Goal: Information Seeking & Learning: Learn about a topic

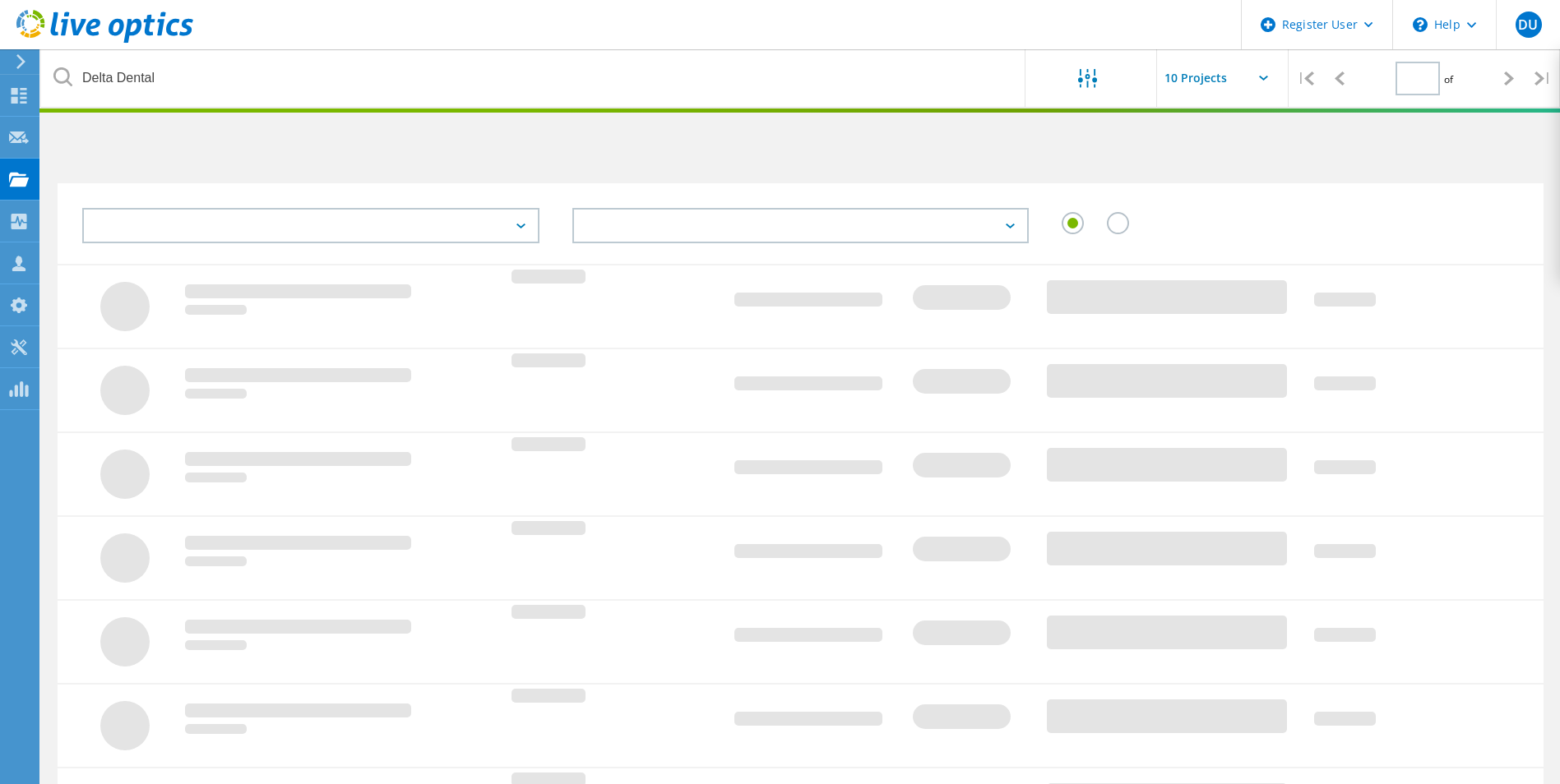
type input "1"
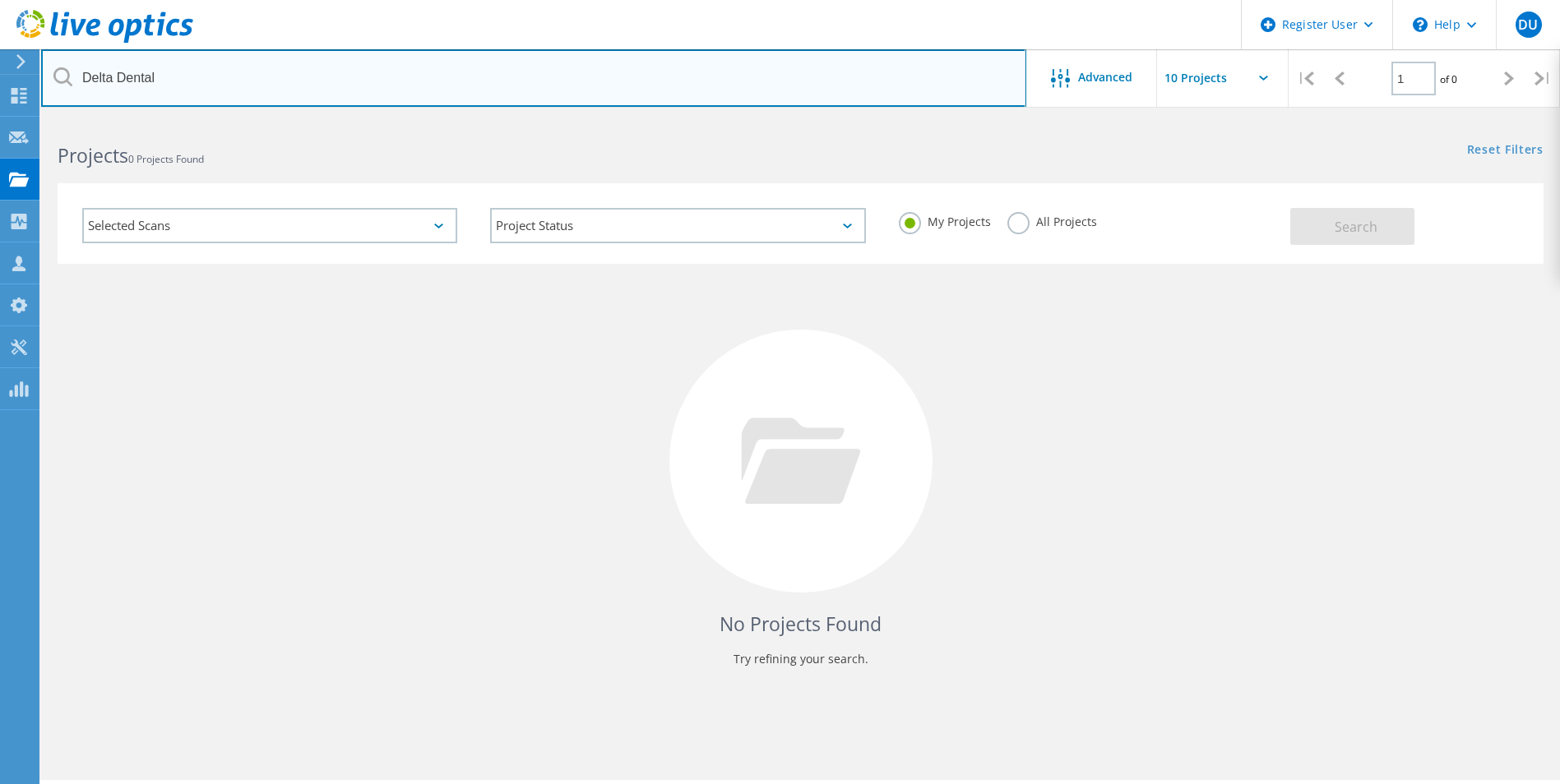
drag, startPoint x: 241, startPoint y: 92, endPoint x: 85, endPoint y: 84, distance: 156.2
click at [85, 84] on input "Delta Dental" at bounding box center [534, 78] width 985 height 57
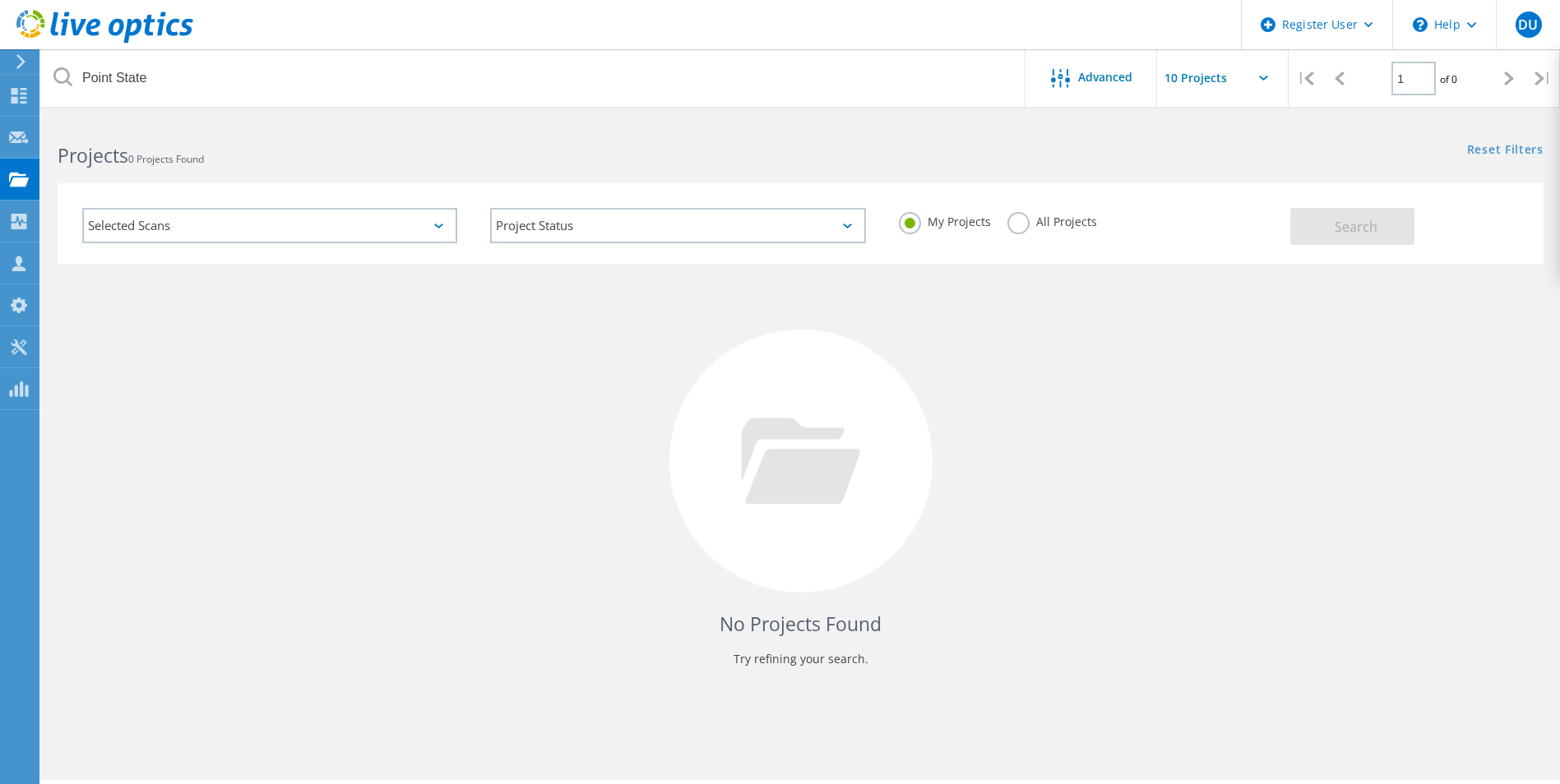
click at [1003, 223] on div "My Projects All Projects" at bounding box center [1086, 222] width 408 height 61
click at [1012, 224] on label "All Projects" at bounding box center [1052, 220] width 90 height 16
click at [0, 0] on input "All Projects" at bounding box center [0, 0] width 0 height 0
click at [1374, 223] on span "Search" at bounding box center [1355, 226] width 43 height 18
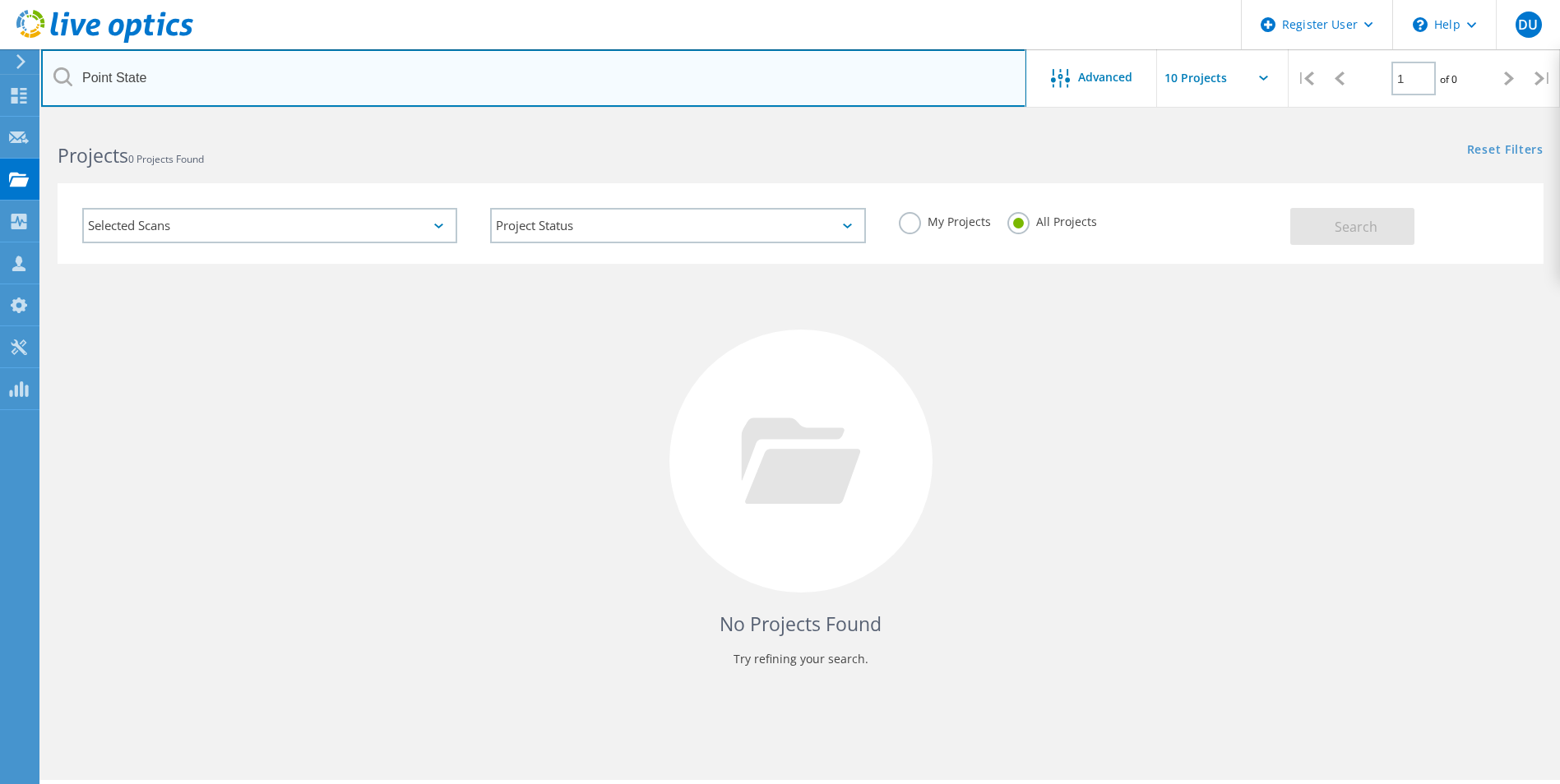
click at [240, 92] on input "Point State" at bounding box center [534, 78] width 985 height 57
type input "P"
type input "pointstate"
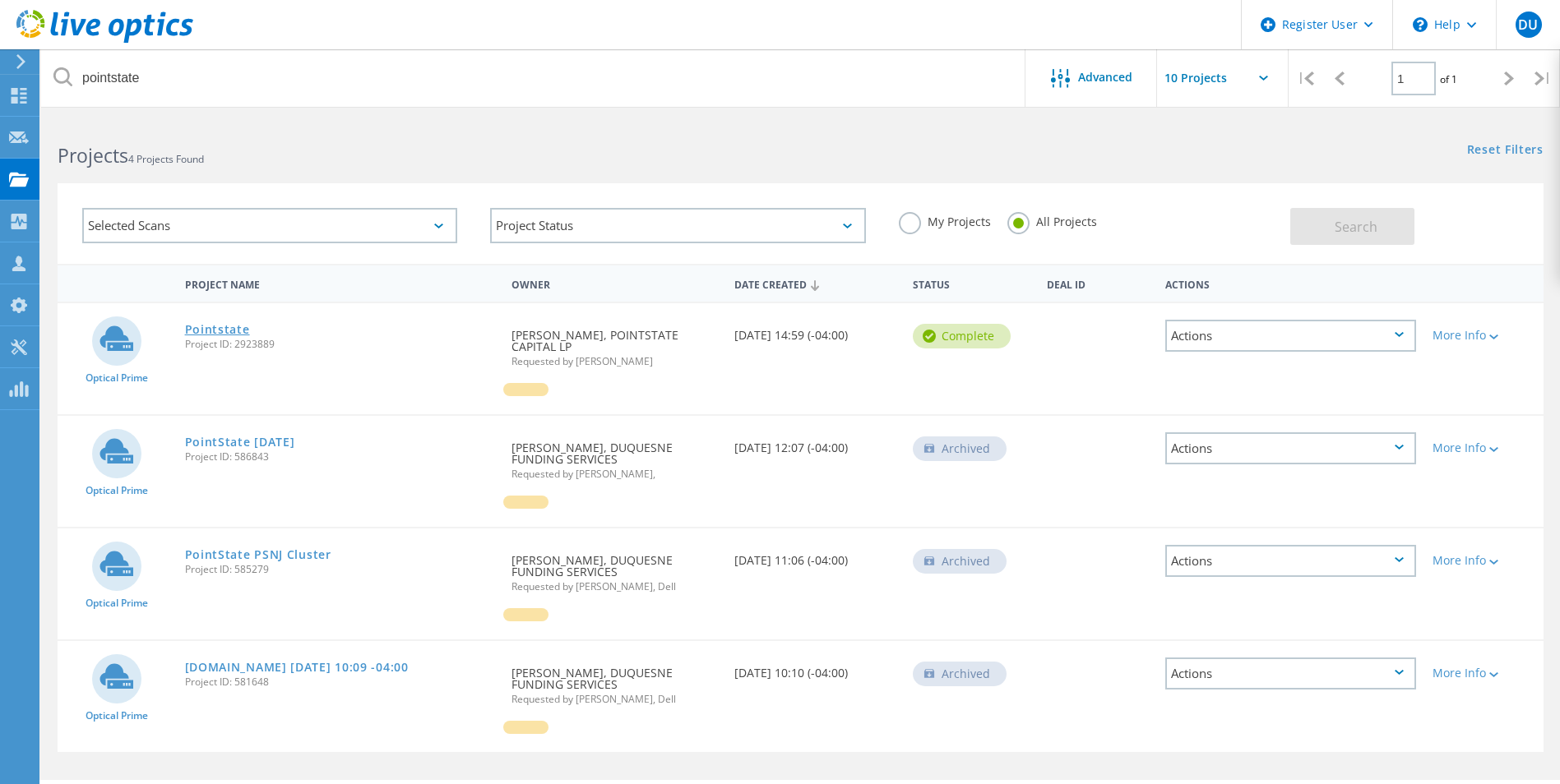
click at [236, 331] on link "Pointstate" at bounding box center [218, 330] width 65 height 12
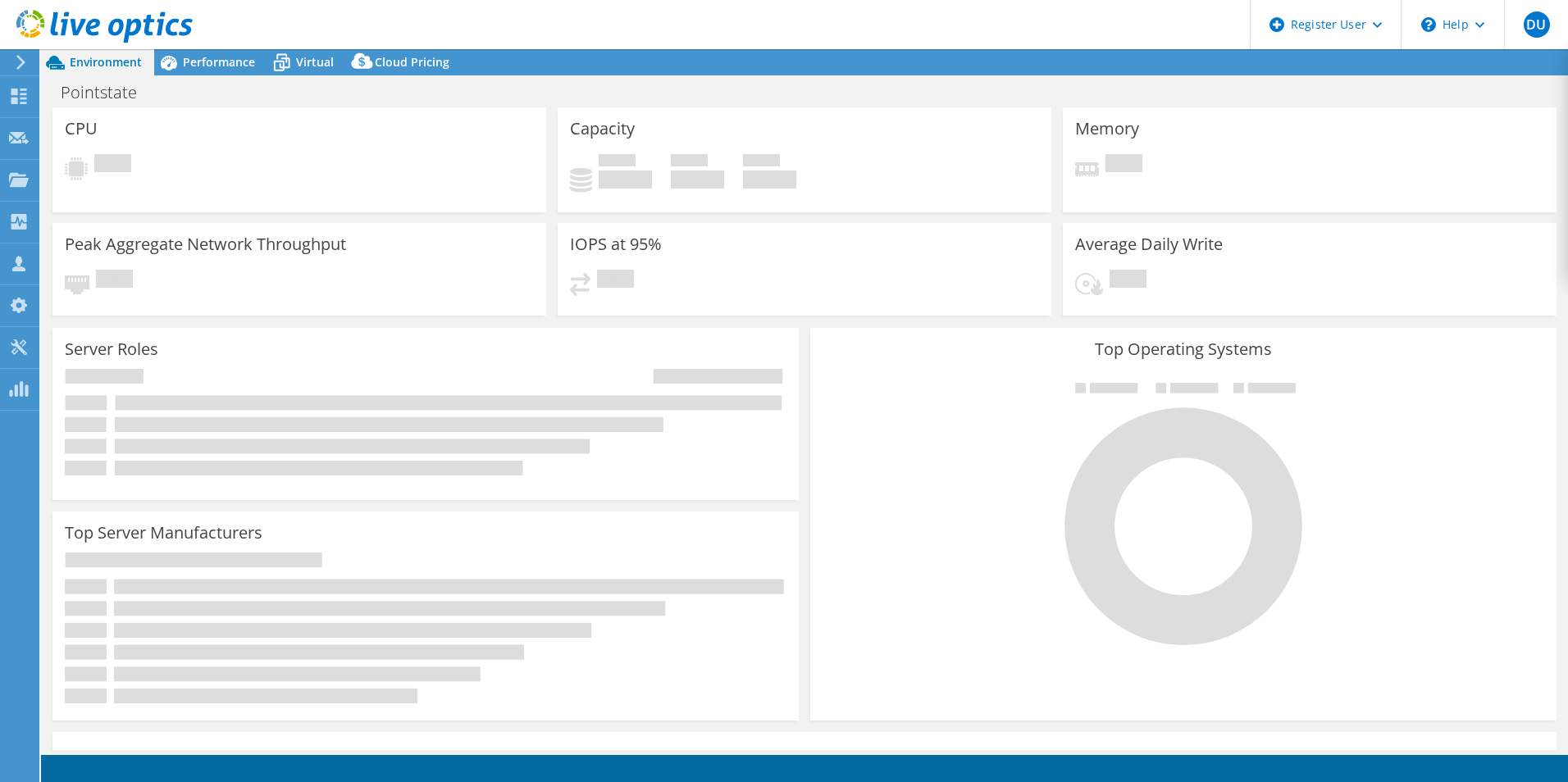
select select "USD"
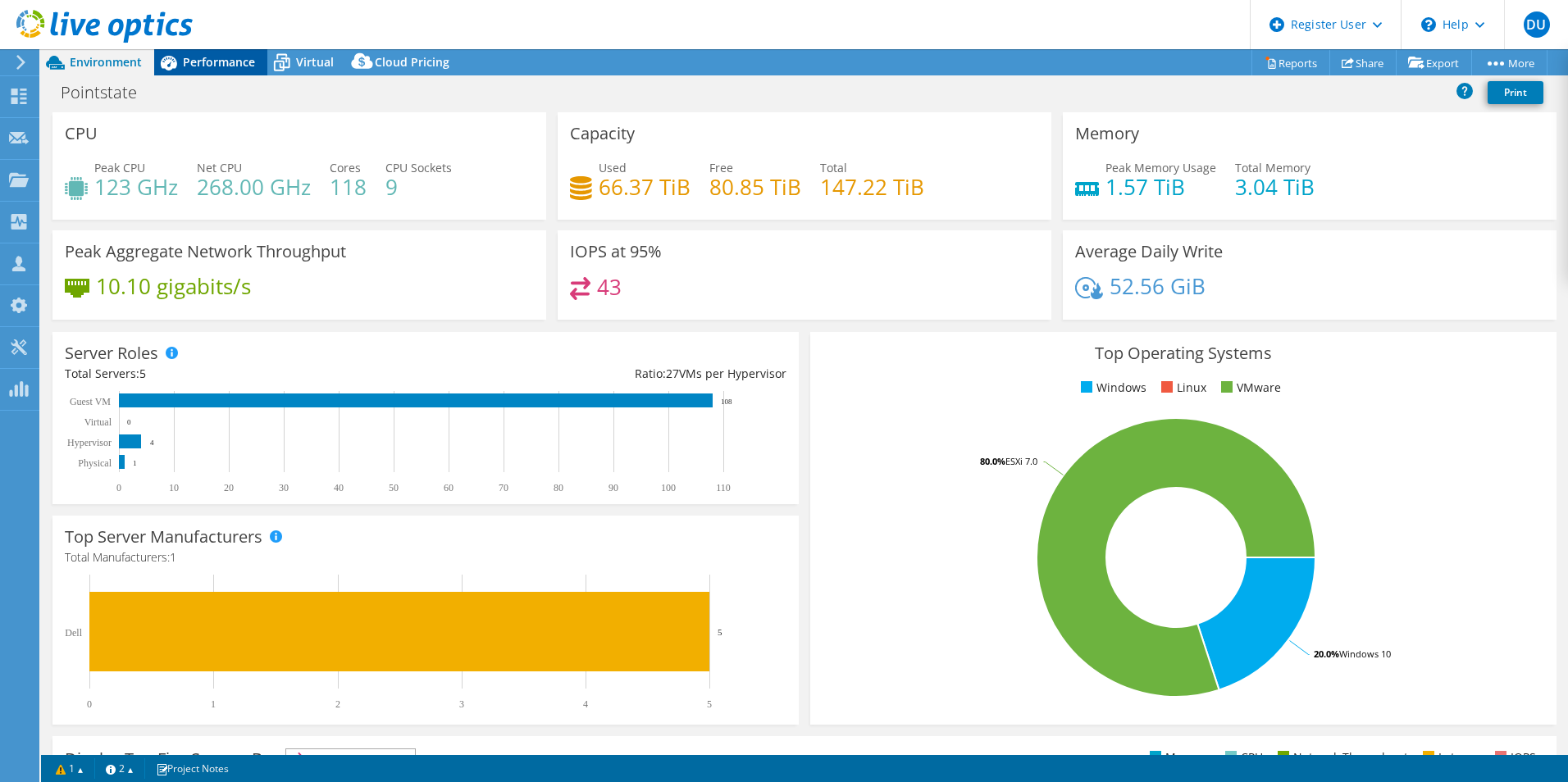
click at [211, 62] on span "Performance" at bounding box center [218, 62] width 72 height 16
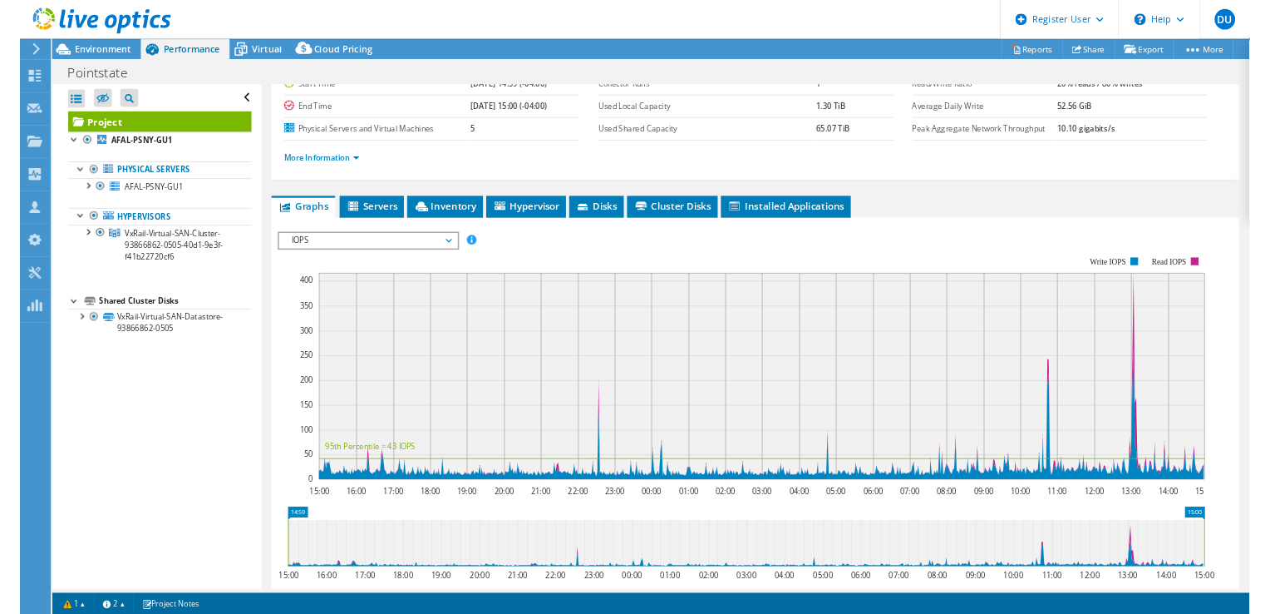
scroll to position [166, 0]
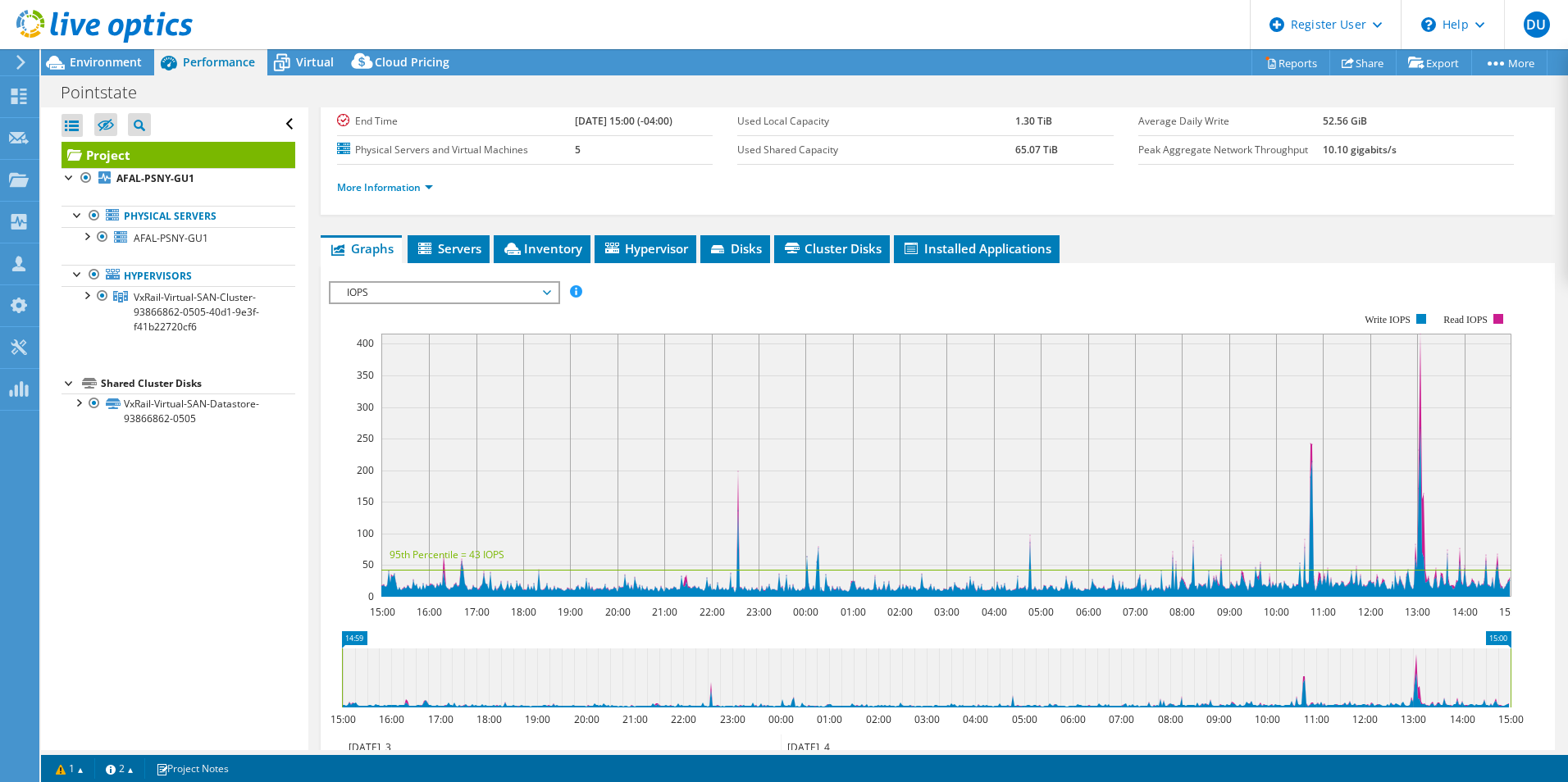
click at [420, 284] on span "IOPS" at bounding box center [444, 293] width 211 height 20
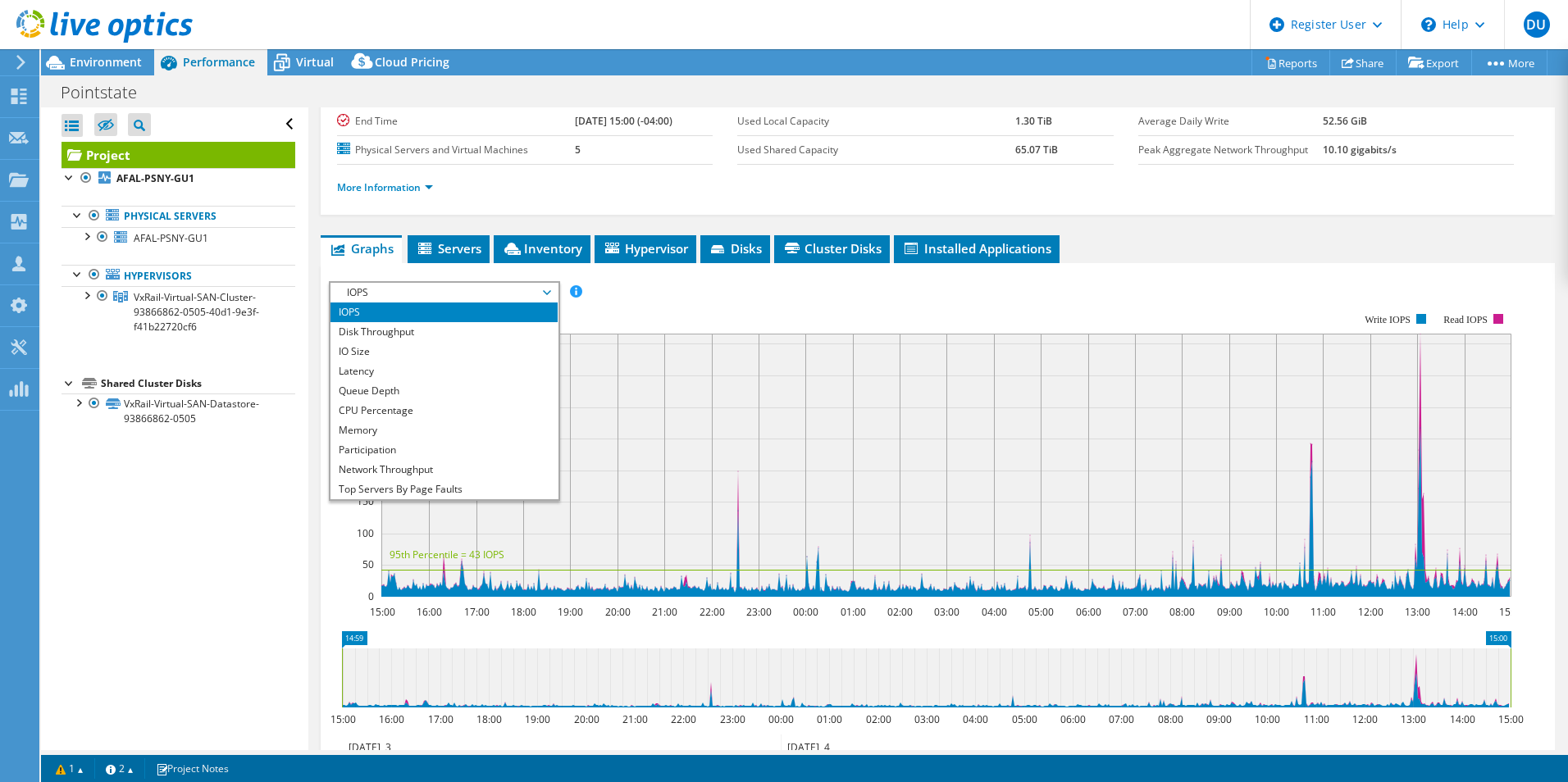
click at [421, 308] on li "IOPS" at bounding box center [444, 313] width 227 height 20
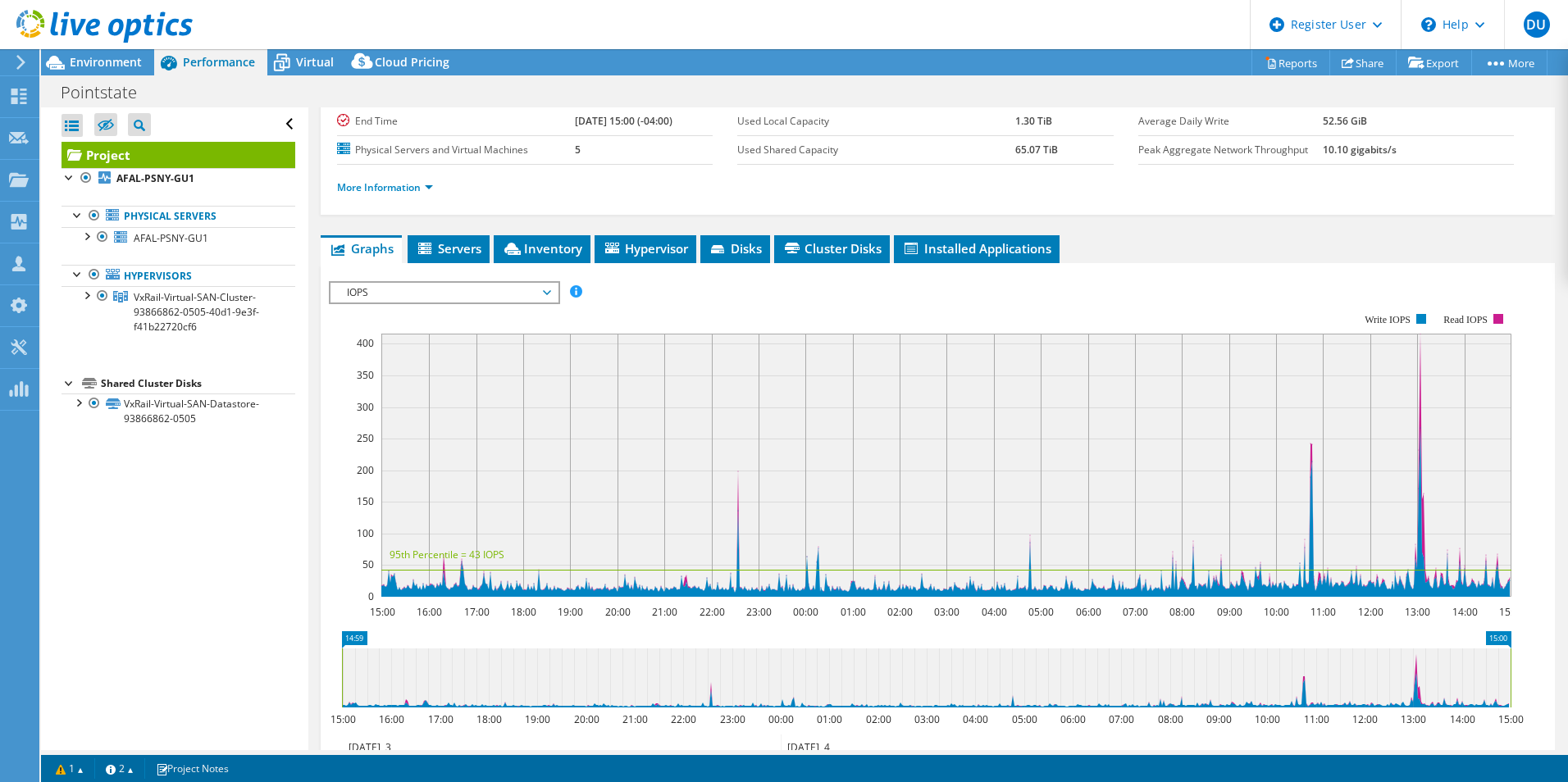
click at [851, 307] on rect at bounding box center [919, 455] width 1182 height 328
click at [79, 66] on span "Environment" at bounding box center [106, 62] width 72 height 16
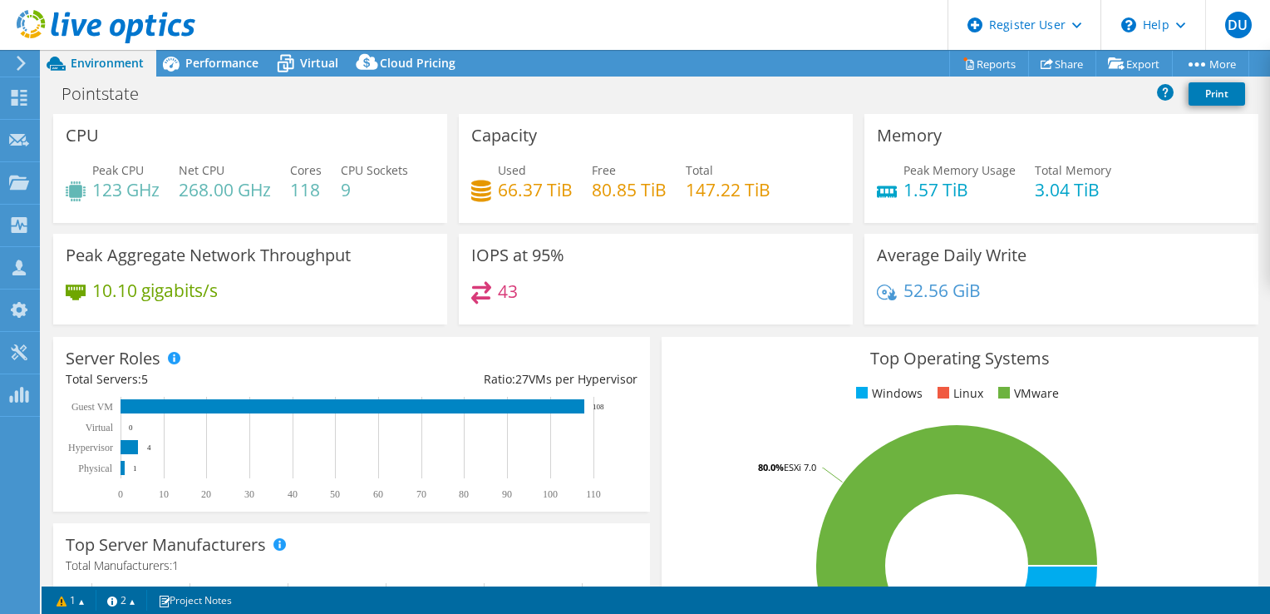
click at [675, 36] on header "DU Dell User Duncan Ulman Duncan.Ulman@dell.com Dell My Profile Log Out \n Help…" at bounding box center [635, 25] width 1270 height 50
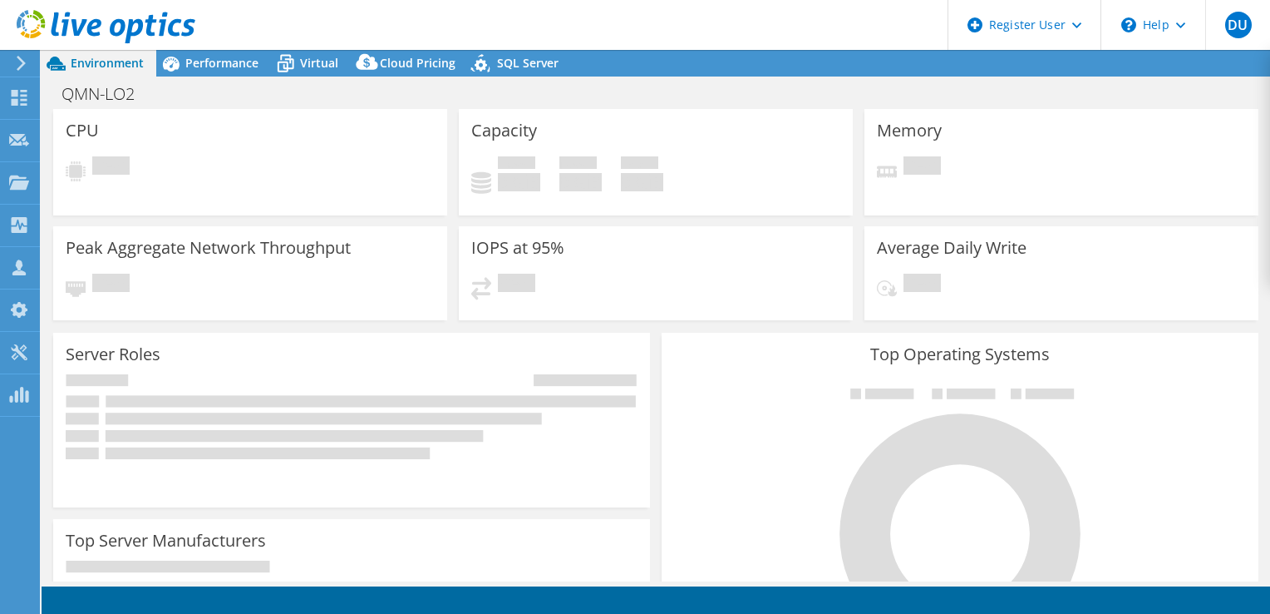
select select "USD"
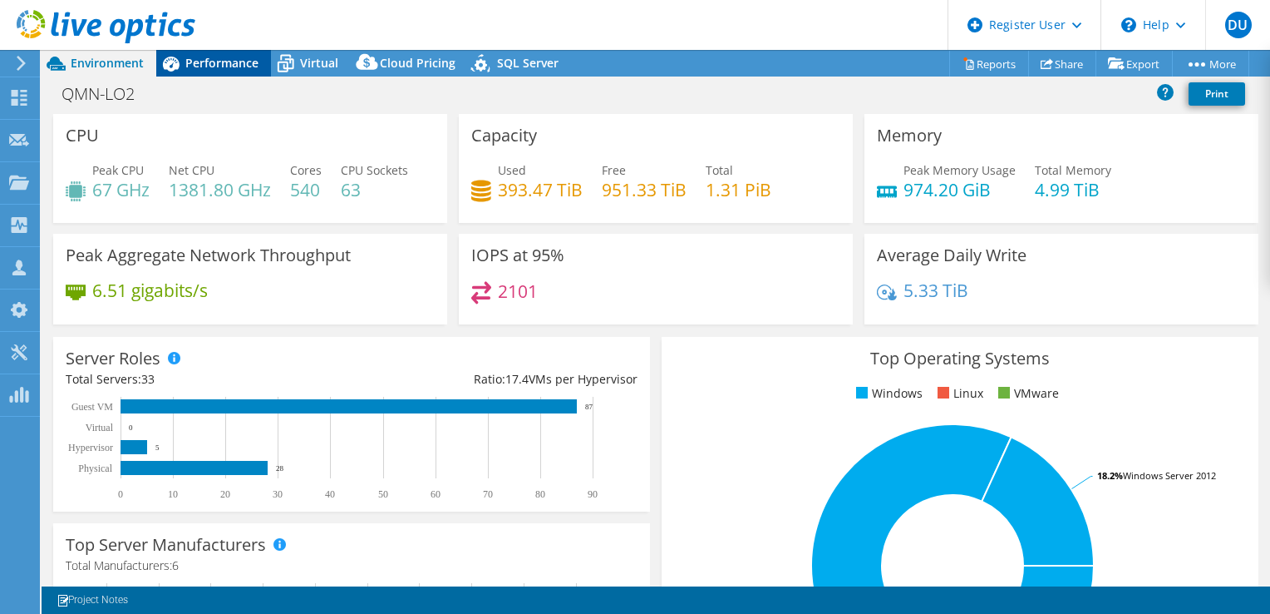
click at [219, 66] on span "Performance" at bounding box center [221, 63] width 73 height 16
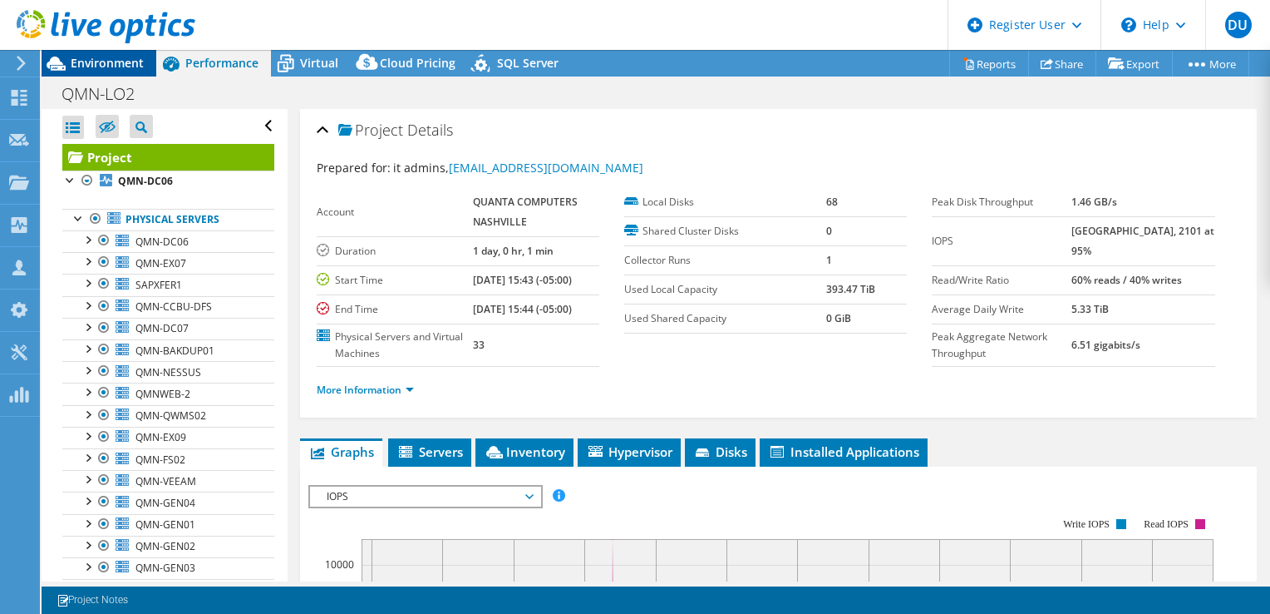
click at [111, 64] on span "Environment" at bounding box center [107, 63] width 73 height 16
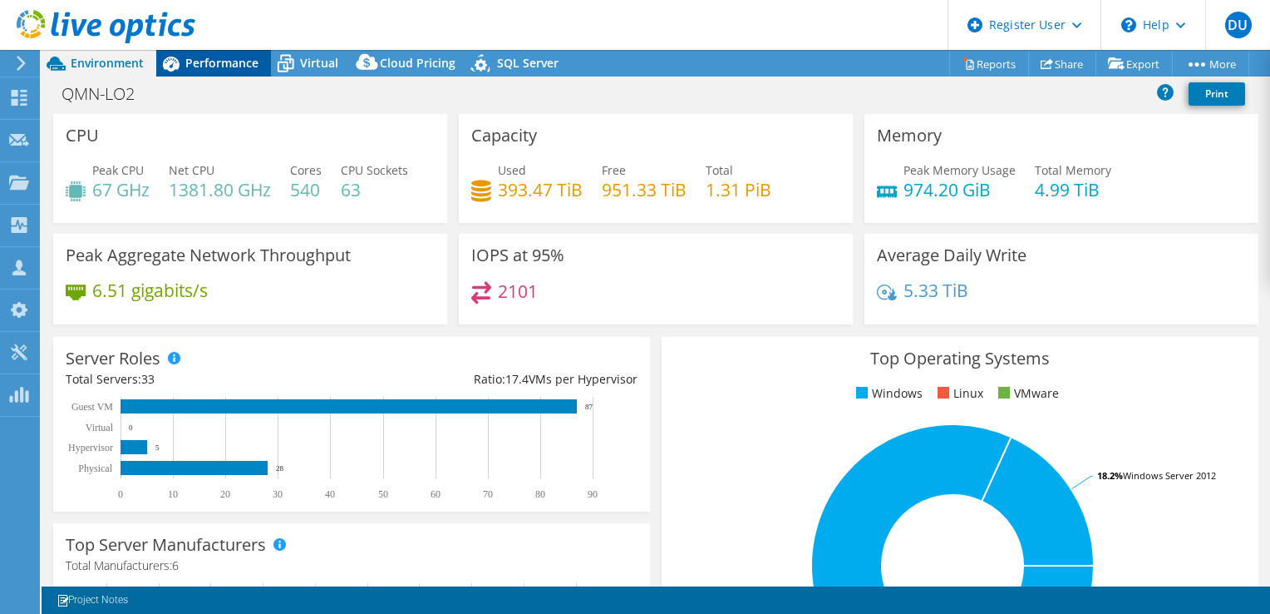
click at [225, 68] on span "Performance" at bounding box center [221, 63] width 73 height 16
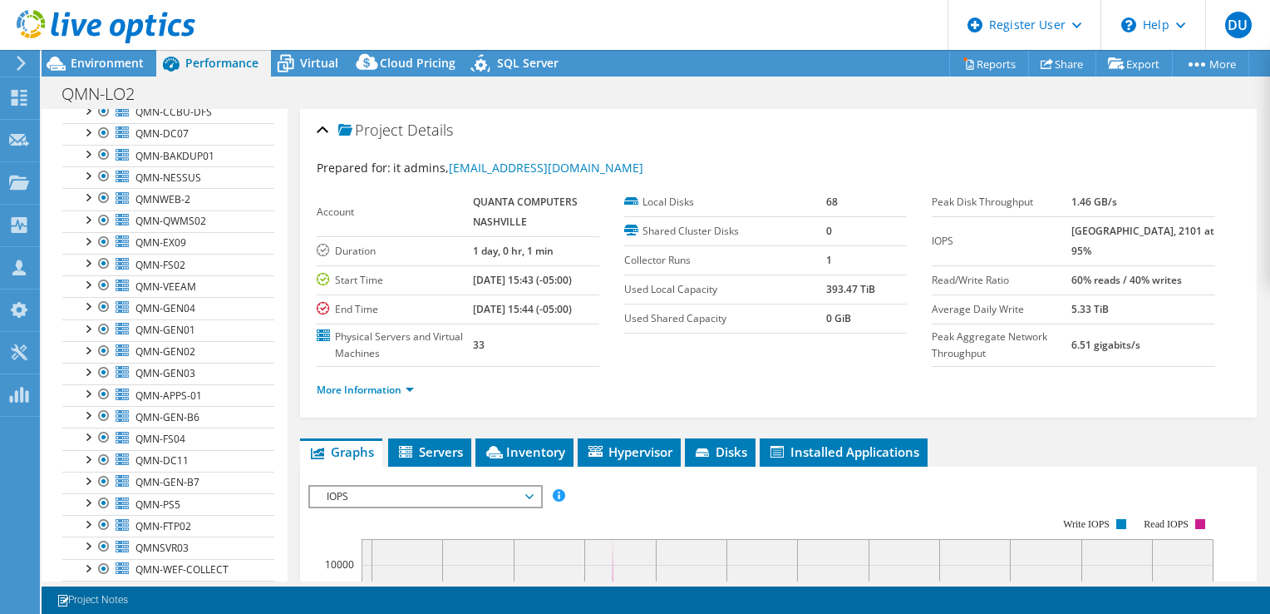
scroll to position [193, 0]
click at [113, 58] on span "Environment" at bounding box center [107, 63] width 73 height 16
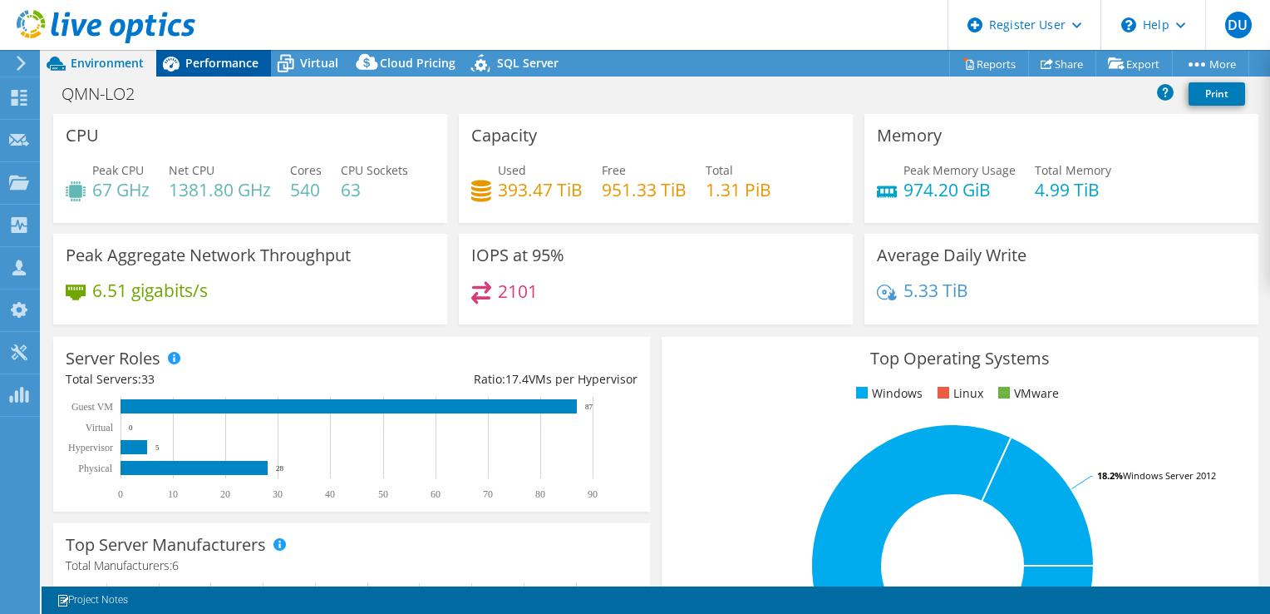
click at [235, 58] on span "Performance" at bounding box center [221, 63] width 73 height 16
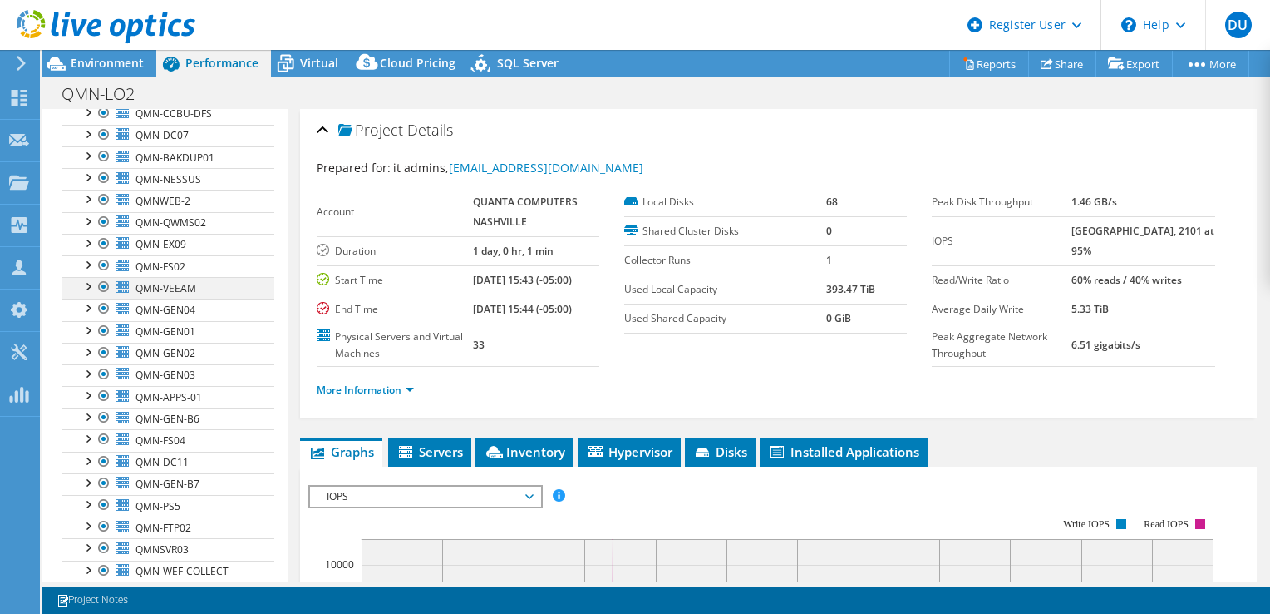
click at [100, 284] on div at bounding box center [104, 287] width 17 height 20
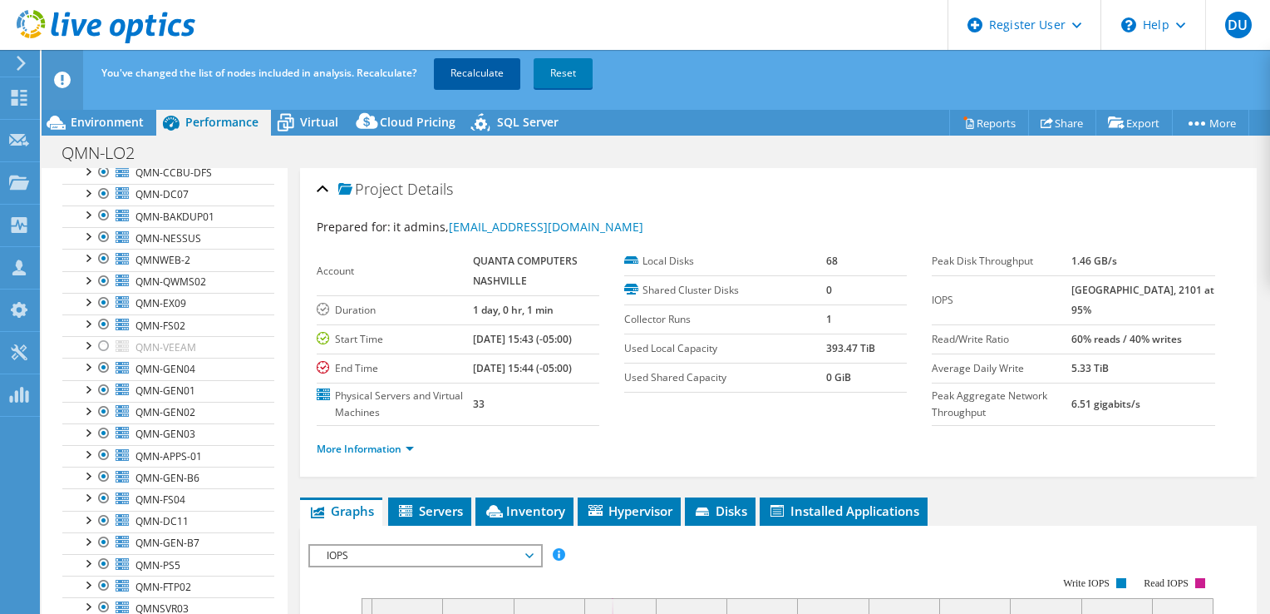
click at [480, 72] on link "Recalculate" at bounding box center [477, 73] width 86 height 30
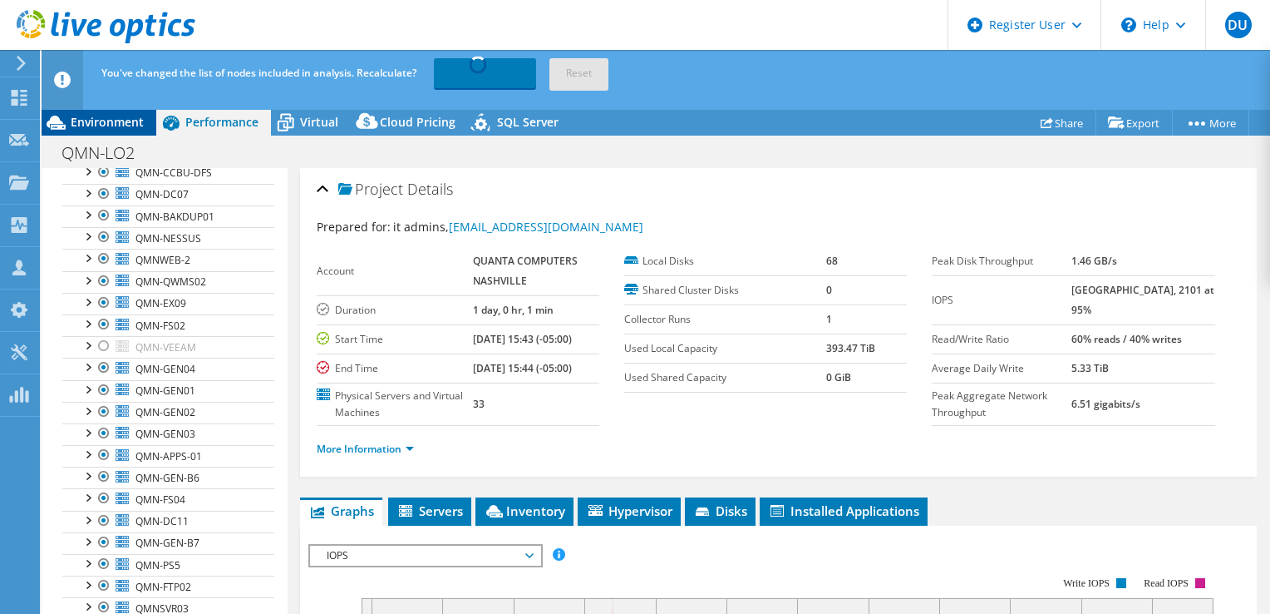
click at [108, 121] on span "Environment" at bounding box center [107, 122] width 73 height 16
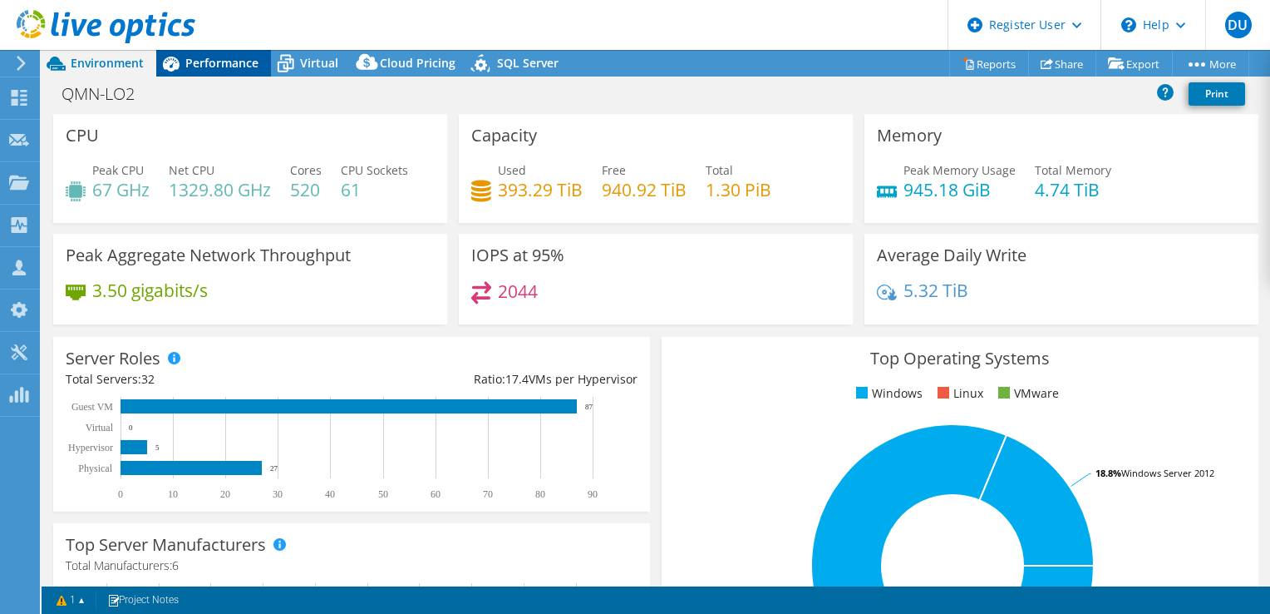
click at [219, 61] on span "Performance" at bounding box center [221, 63] width 73 height 16
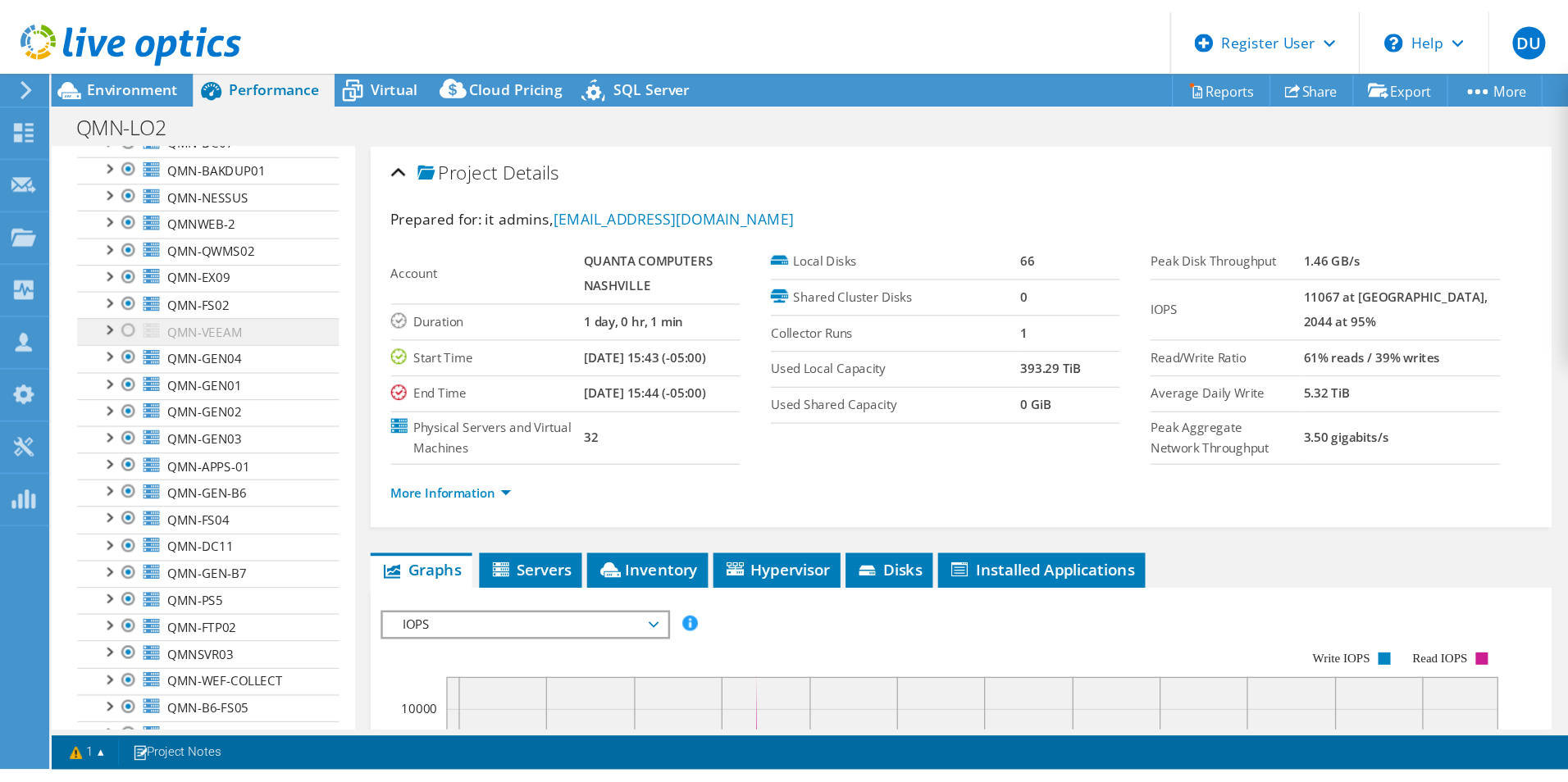
scroll to position [218, 0]
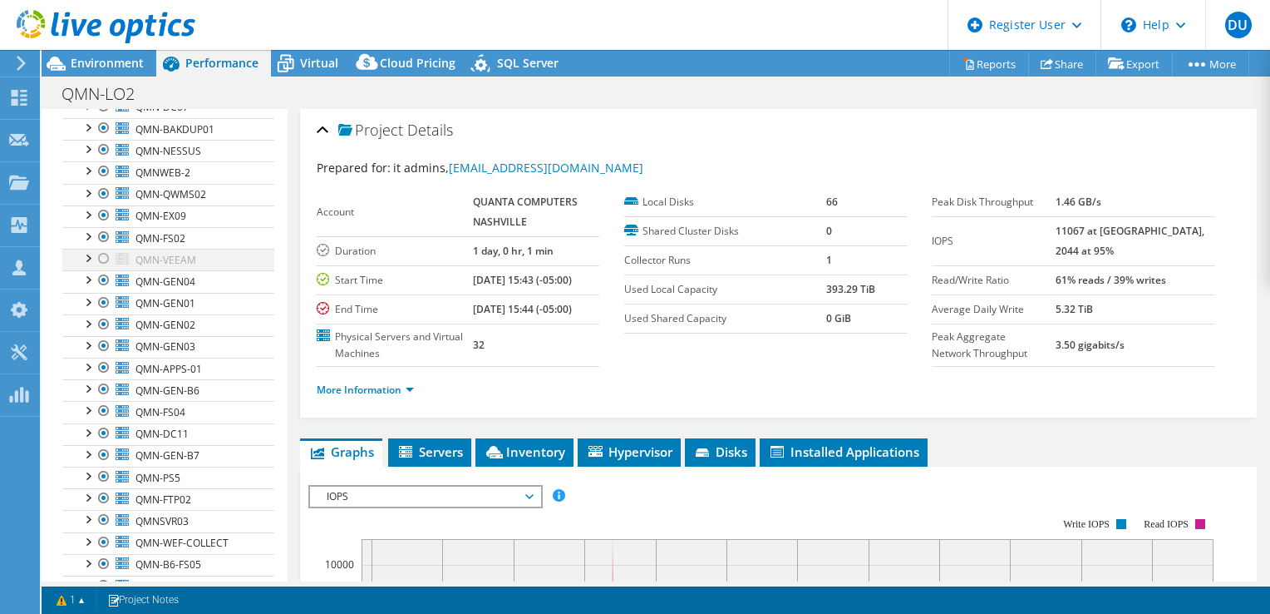
click at [103, 250] on div at bounding box center [104, 259] width 17 height 20
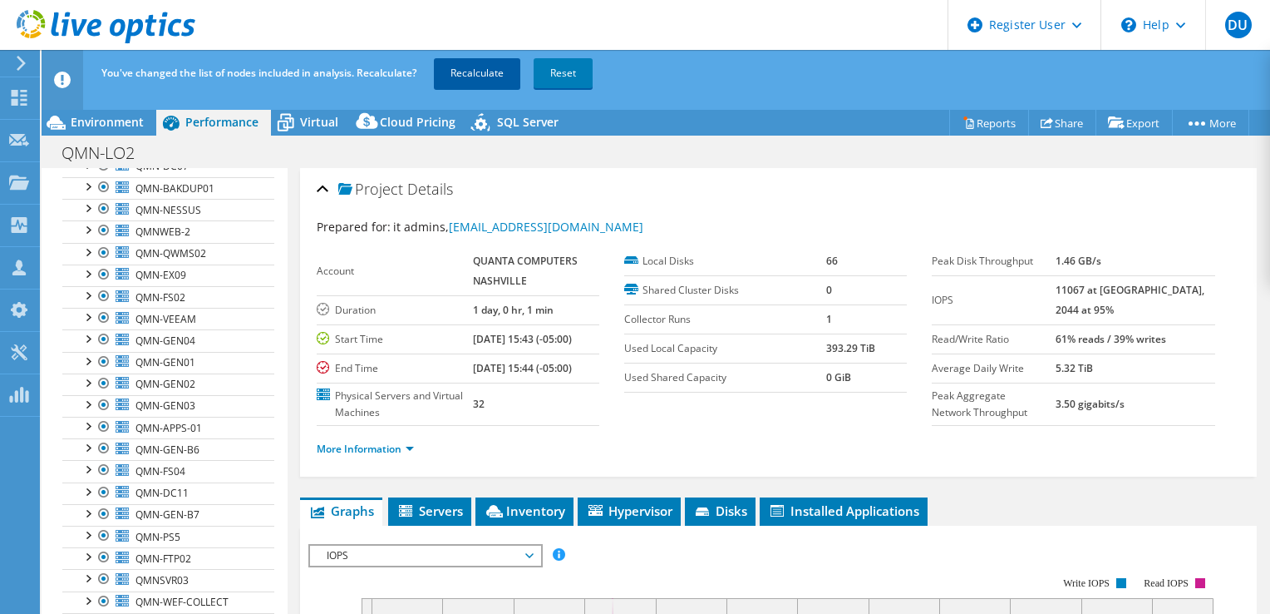
click at [490, 76] on link "Recalculate" at bounding box center [477, 73] width 86 height 30
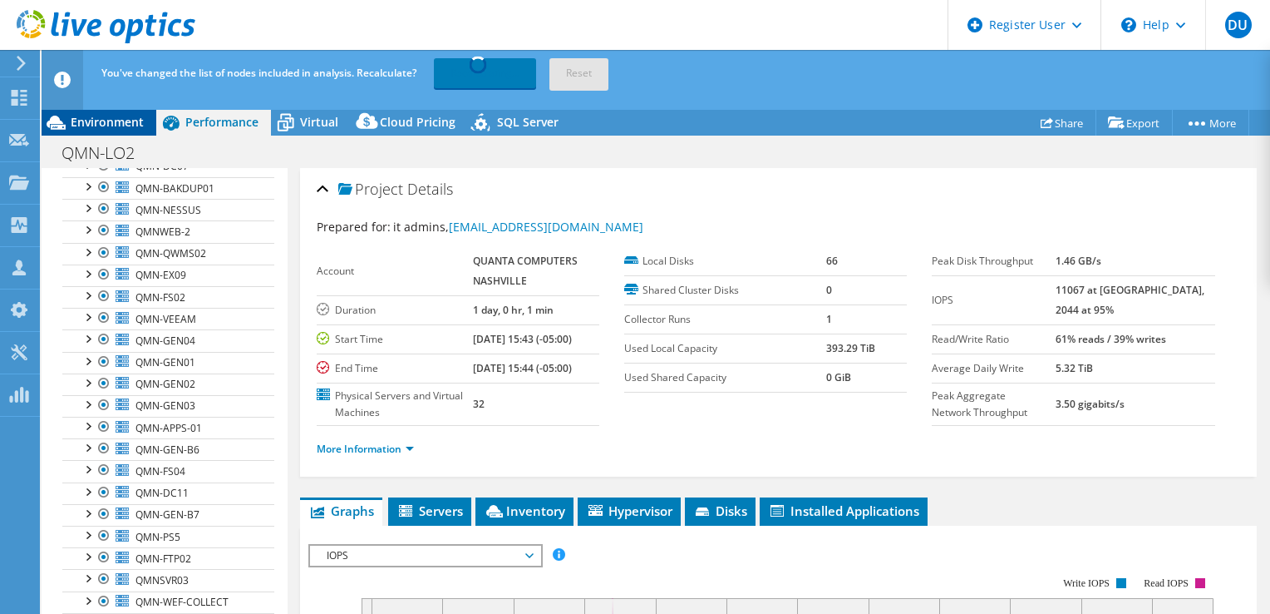
click at [144, 128] on div "Environment" at bounding box center [99, 122] width 115 height 27
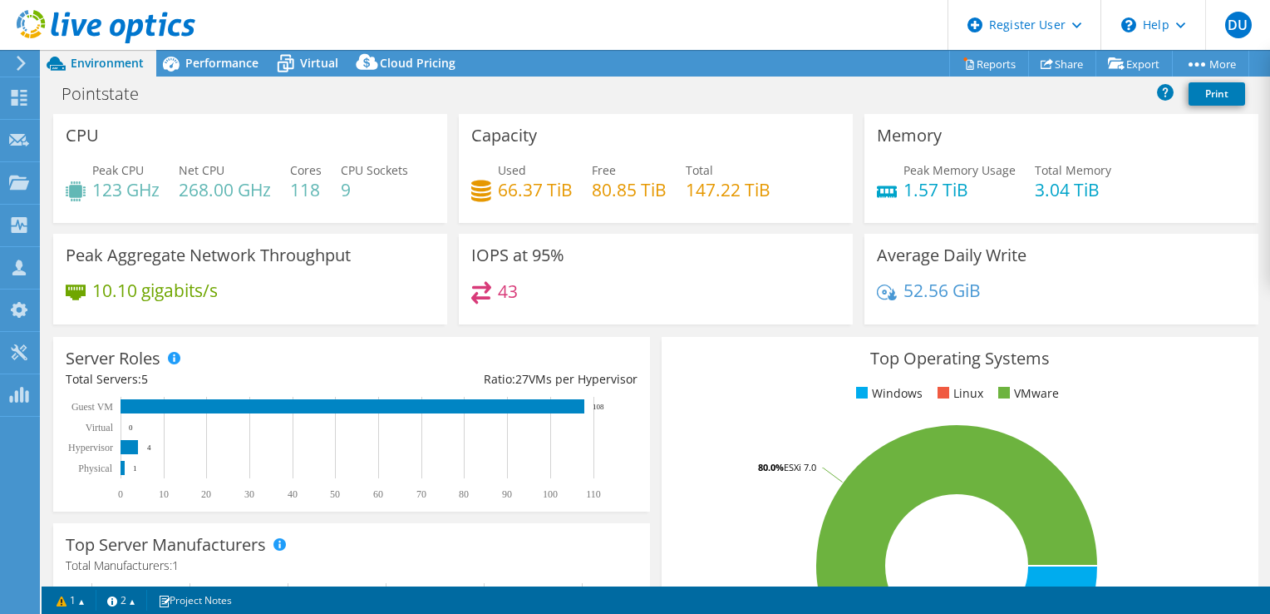
select select "USD"
